Goal: Find specific page/section: Find specific page/section

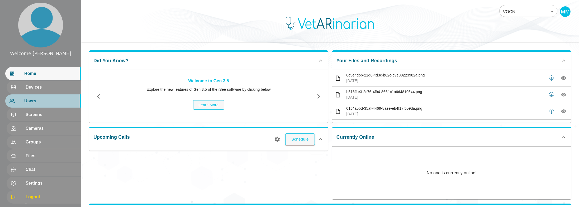
click at [31, 99] on span "Users" at bounding box center [50, 101] width 53 height 6
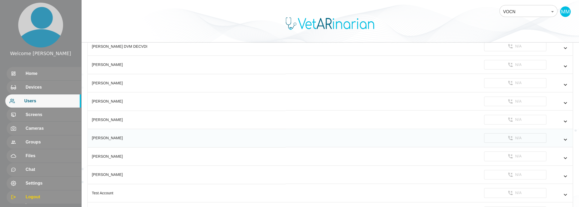
scroll to position [408, 0]
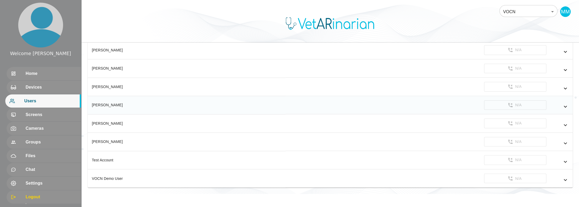
click at [562, 105] on icon "simple table" at bounding box center [565, 106] width 6 height 6
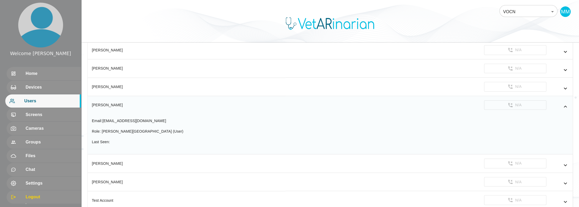
click at [562, 105] on icon "simple table" at bounding box center [565, 106] width 6 height 6
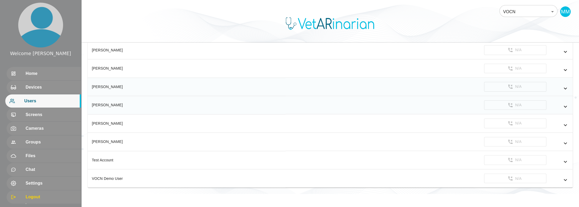
click at [562, 87] on icon "simple table" at bounding box center [565, 88] width 6 height 6
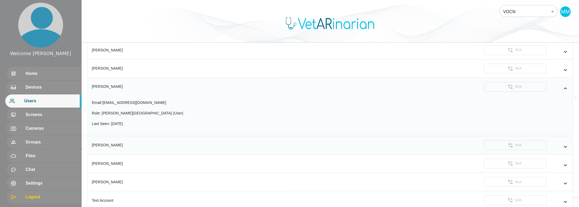
click at [564, 87] on icon "simple table" at bounding box center [565, 88] width 3 height 2
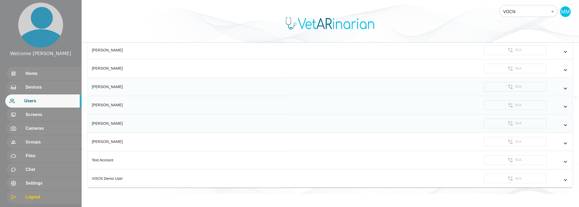
scroll to position [0, 0]
click at [24, 75] on span "Home" at bounding box center [50, 73] width 53 height 6
